Goal: Find specific page/section: Find specific page/section

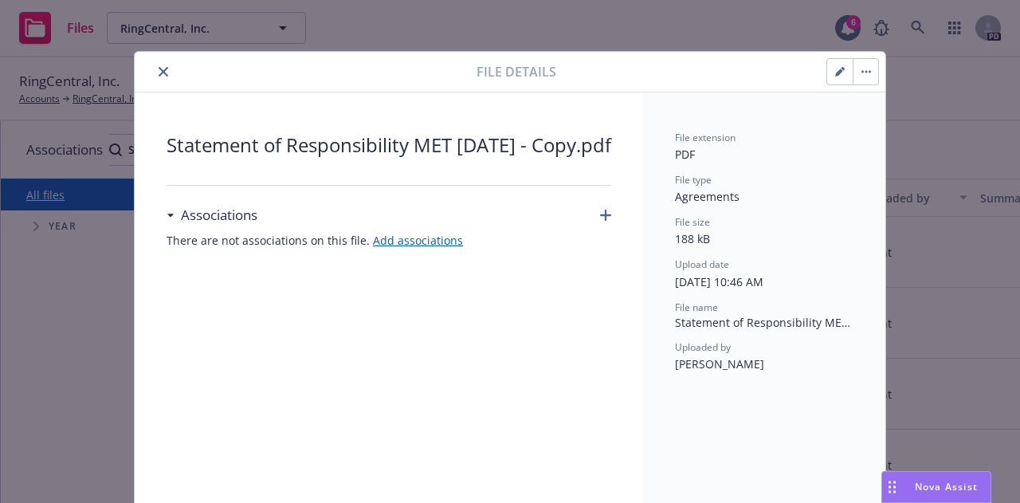
click at [159, 65] on button "close" at bounding box center [163, 71] width 19 height 19
